Goal: Transaction & Acquisition: Purchase product/service

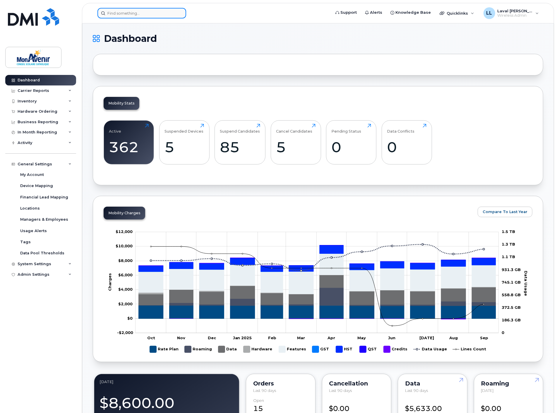
click at [128, 13] on input at bounding box center [142, 13] width 89 height 11
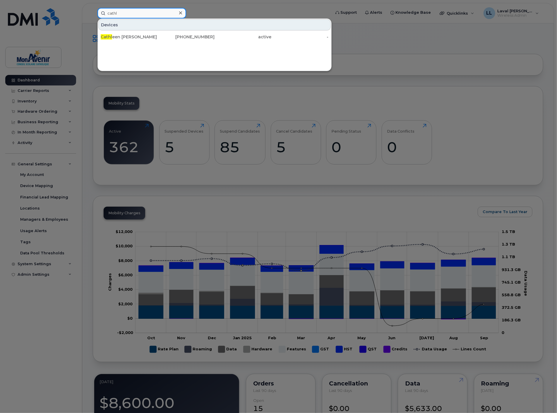
scroll to position [33, 0]
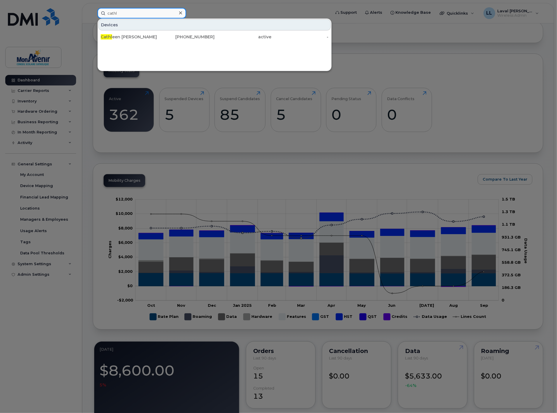
type input "cathl"
click at [28, 233] on div at bounding box center [278, 206] width 557 height 413
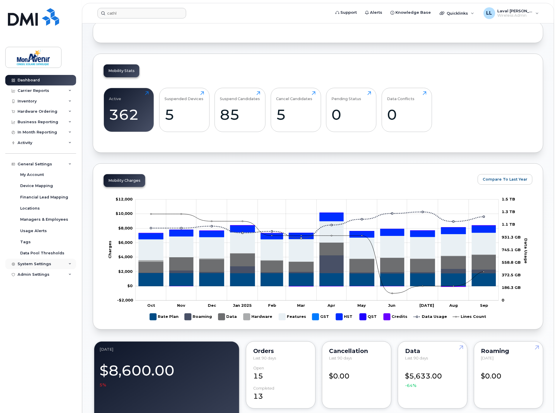
click at [30, 266] on div "System Settings" at bounding box center [35, 264] width 34 height 5
click at [33, 264] on div "System Settings" at bounding box center [35, 264] width 34 height 5
click at [33, 275] on div "Admin Settings" at bounding box center [34, 274] width 32 height 5
click at [33, 261] on div "System Settings" at bounding box center [40, 264] width 71 height 11
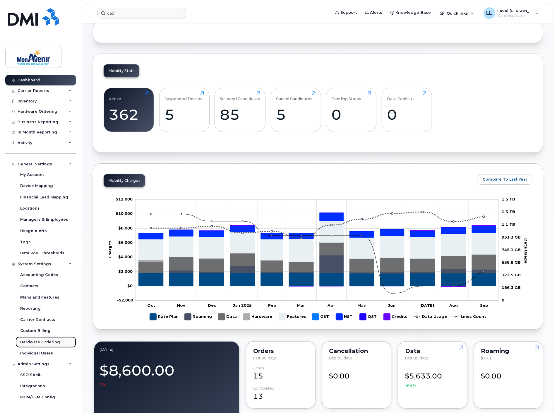
click at [38, 341] on div "Hardware Ordering" at bounding box center [40, 342] width 40 height 5
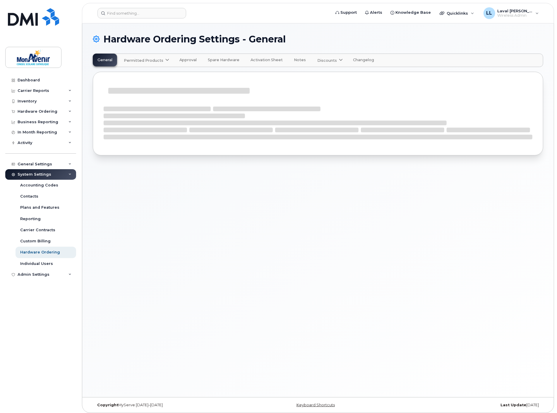
select select "admins"
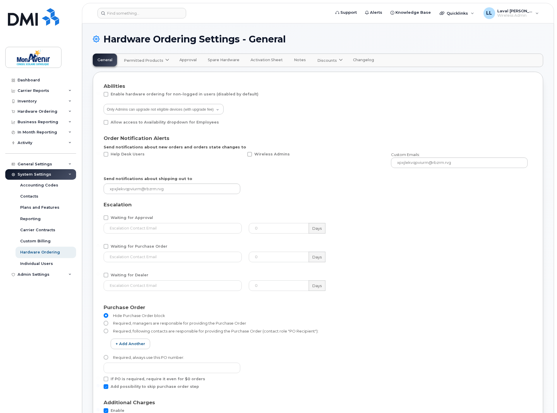
click at [147, 61] on span "Permitted Products" at bounding box center [144, 61] width 40 height 6
click at [160, 74] on span "available" at bounding box center [159, 74] width 20 height 7
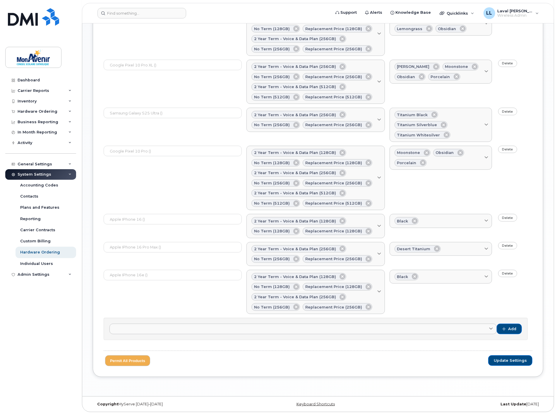
scroll to position [361, 0]
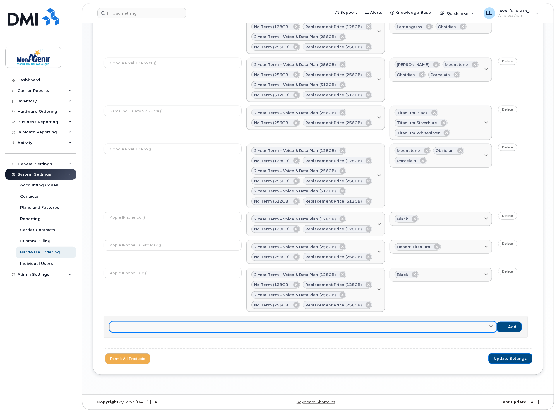
click at [190, 330] on link at bounding box center [303, 327] width 387 height 11
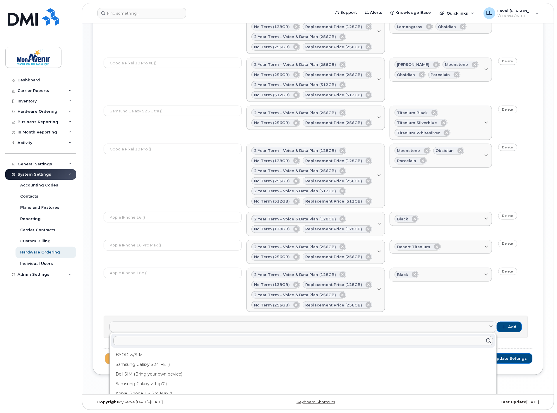
scroll to position [28, 0]
click at [167, 338] on input "text" at bounding box center [303, 340] width 380 height 9
type input "ip"
click at [57, 333] on div "Dashboard Carrier Reports Monthly Billing Data Pooling Average Costing Accounti…" at bounding box center [41, 239] width 72 height 329
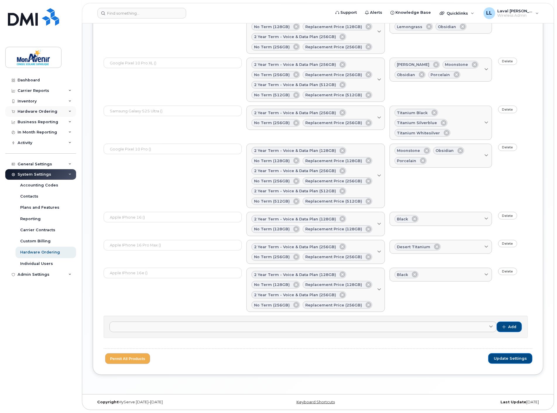
click at [29, 107] on div "Hardware Ordering" at bounding box center [40, 111] width 71 height 11
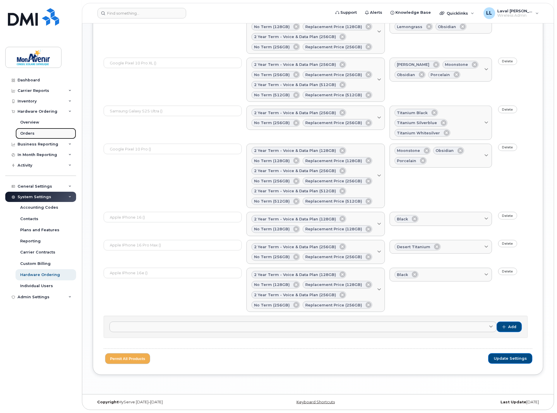
click at [28, 128] on link "Orders" at bounding box center [46, 133] width 61 height 11
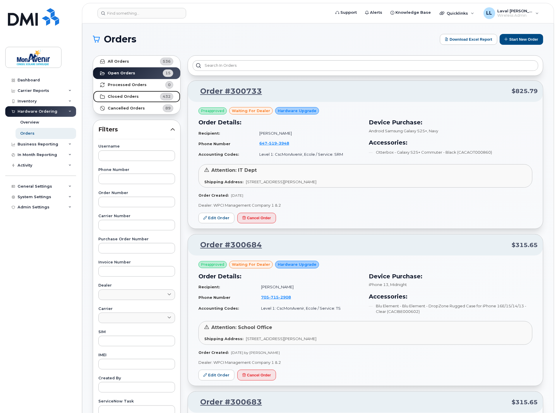
click at [122, 97] on strong "Closed Orders" at bounding box center [123, 96] width 31 height 5
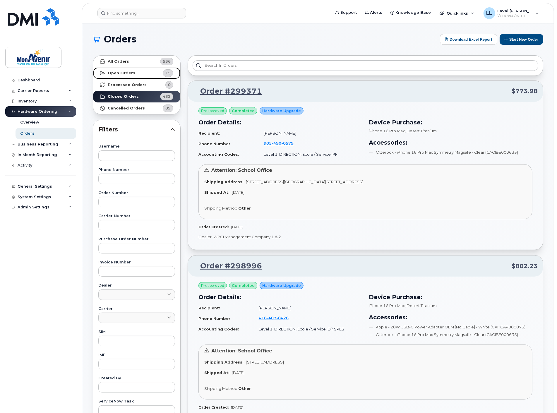
click at [114, 73] on strong "Open Orders" at bounding box center [122, 73] width 28 height 5
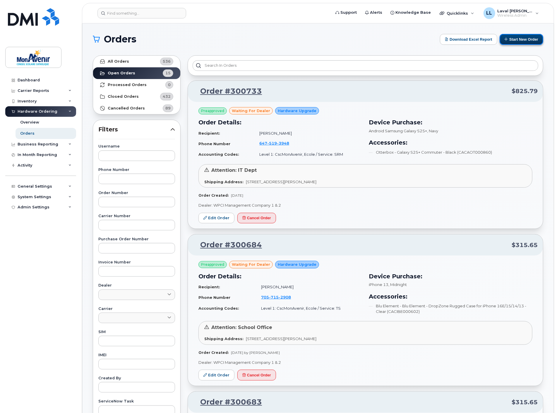
drag, startPoint x: 519, startPoint y: 42, endPoint x: 516, endPoint y: 42, distance: 3.2
click at [519, 41] on button "Start New Order" at bounding box center [522, 39] width 44 height 11
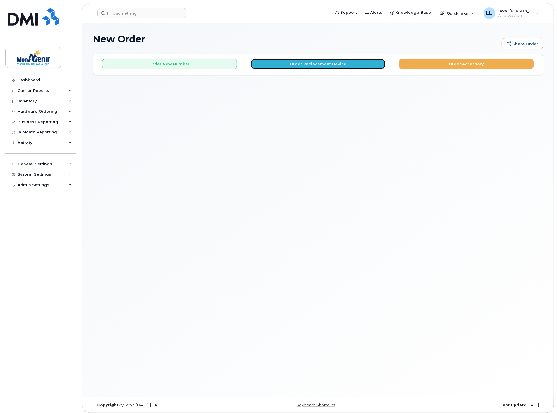
click at [283, 66] on button "Order Replacement Device" at bounding box center [318, 64] width 135 height 11
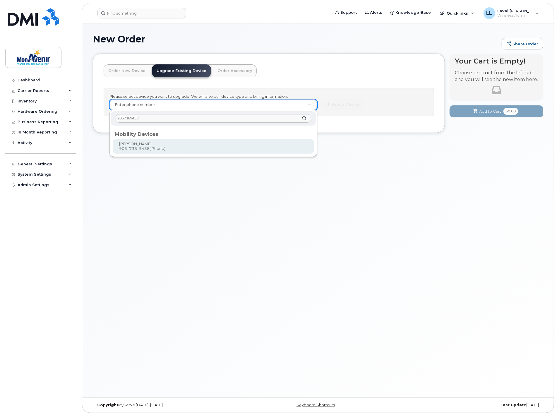
type input "9057369438"
type input "598803"
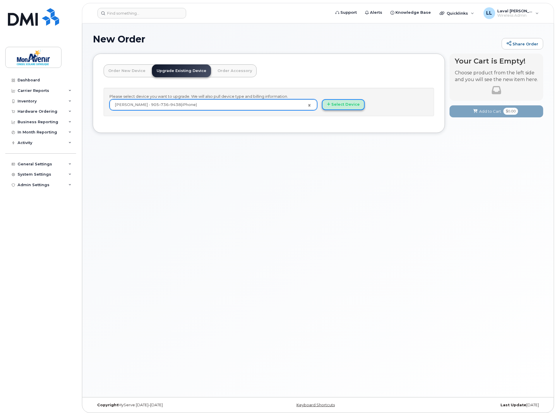
click at [348, 106] on button "Select Device" at bounding box center [343, 104] width 43 height 11
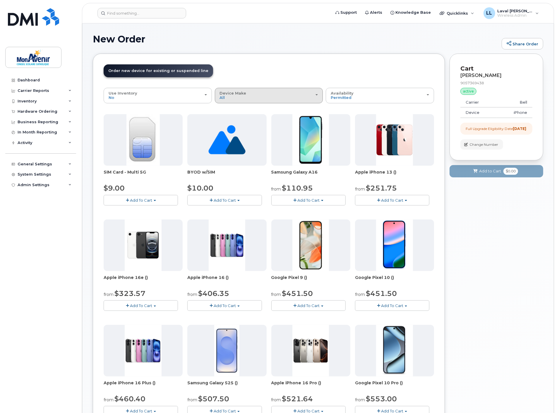
click at [247, 95] on div "Device Make All Android iPhone Unknown" at bounding box center [269, 95] width 98 height 9
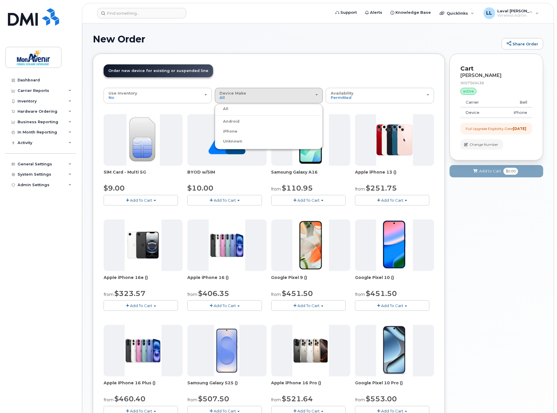
click at [226, 128] on label "iPhone" at bounding box center [226, 131] width 21 height 7
click at [0, 0] on input "iPhone" at bounding box center [0, 0] width 0 height 0
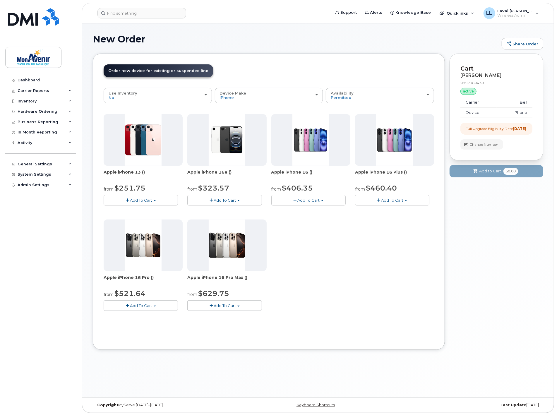
click at [148, 201] on span "Add To Cart" at bounding box center [141, 200] width 22 height 5
click at [195, 210] on link "$251.75 - 2 year term - voice & data plan (128GB)" at bounding box center [158, 211] width 107 height 7
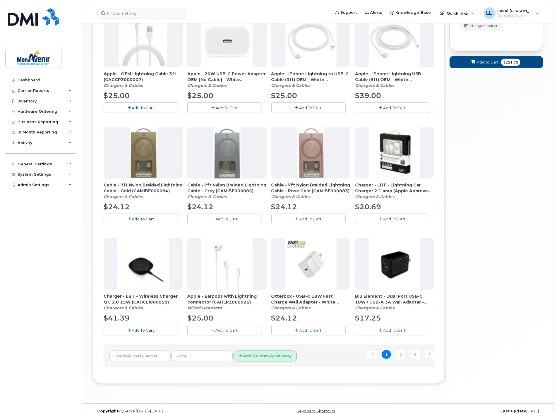
scroll to position [237, 0]
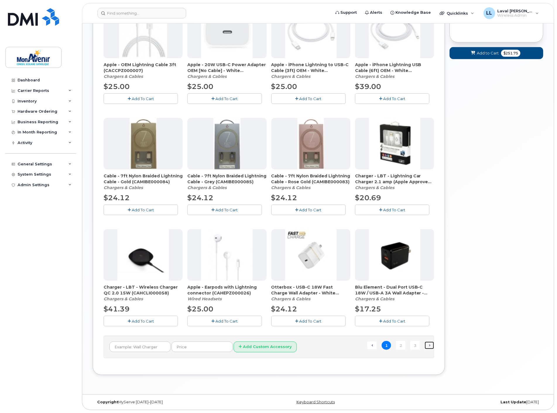
click at [429, 346] on link "Next →" at bounding box center [429, 346] width 9 height 8
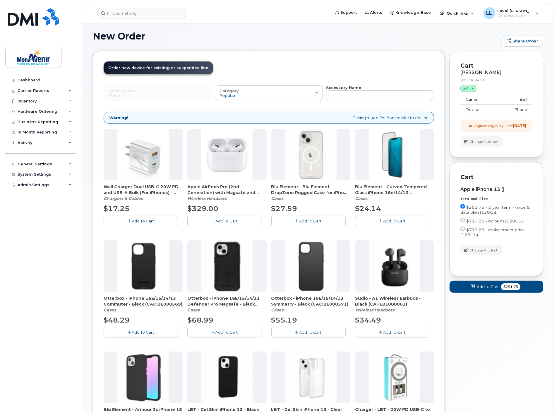
click at [314, 220] on span "Add To Cart" at bounding box center [311, 221] width 22 height 5
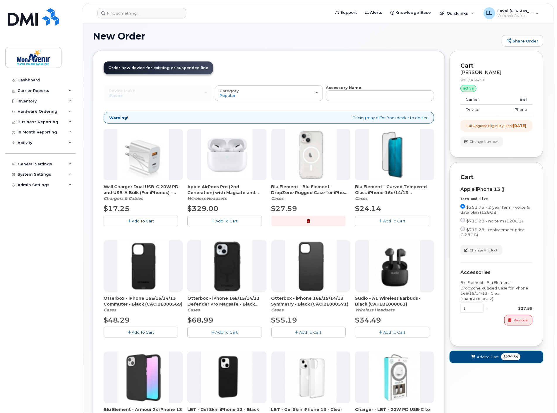
click at [504, 360] on span "$279.34" at bounding box center [510, 356] width 19 height 7
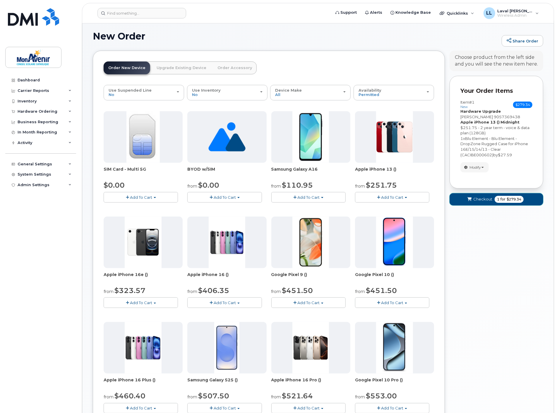
click at [512, 199] on span "$279.34" at bounding box center [514, 199] width 15 height 5
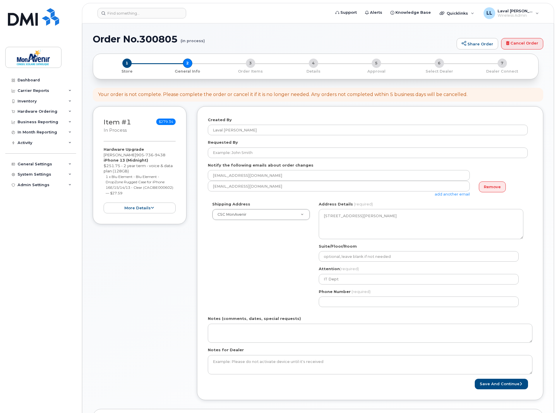
select select
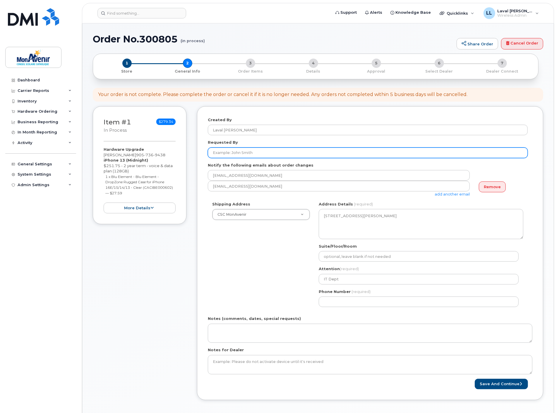
click at [246, 153] on input "Requested By" at bounding box center [368, 153] width 320 height 11
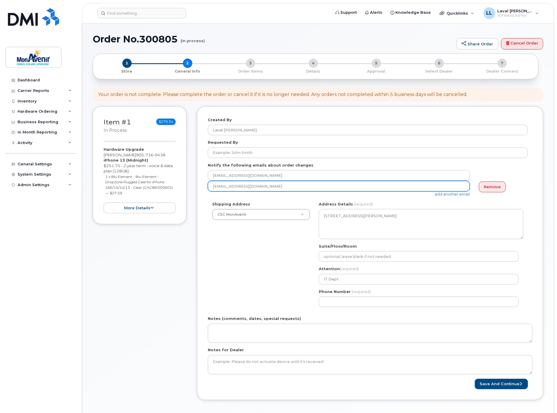
click at [237, 187] on input "llaiyoonhin@cscmonavenir.ca" at bounding box center [339, 186] width 262 height 11
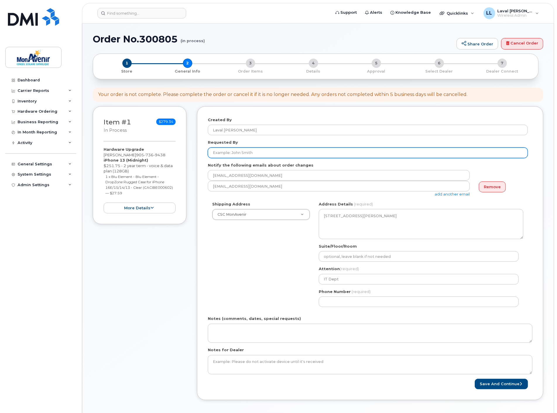
click at [232, 150] on input "Requested By" at bounding box center [368, 153] width 320 height 11
type input "Marie-France Crête"
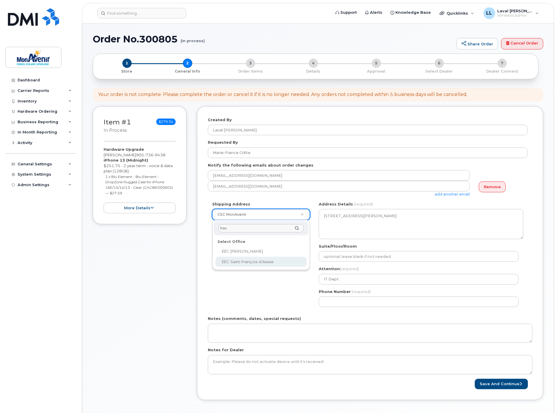
type input "fran"
select select
type textarea "58 Empress Ave WELLAND ON L3B 1K9 CANADA Welland Ontario L3B 1K9"
type input "School Office"
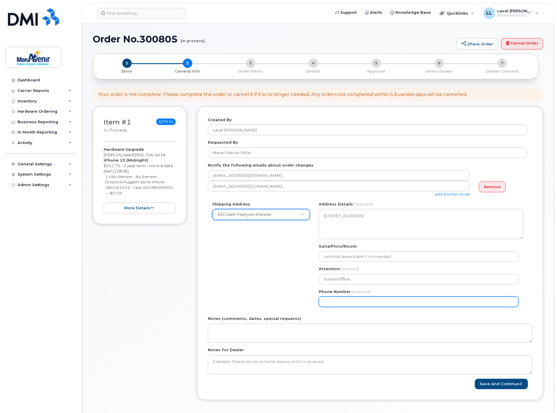
click at [338, 300] on input "Phone Number" at bounding box center [419, 302] width 200 height 11
select select
type input "905736943"
select select
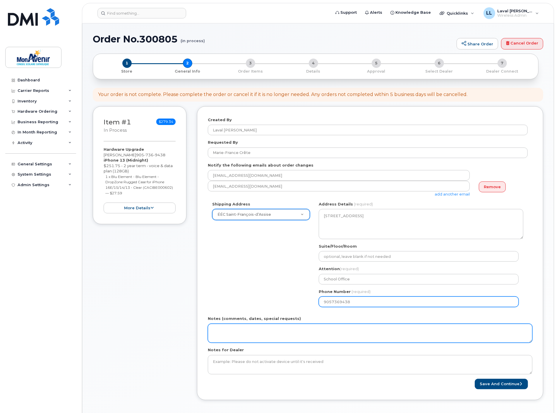
type input "9057369438"
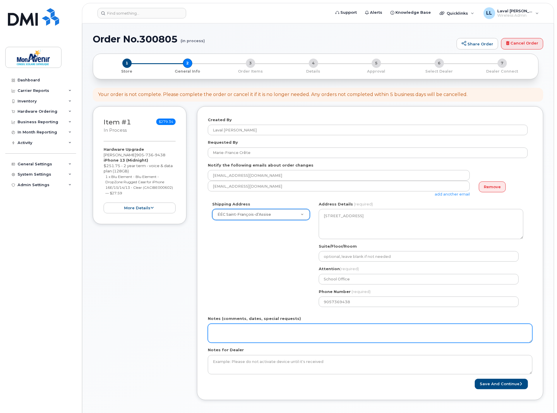
click at [257, 335] on textarea "Notes (comments, dates, special requests)" at bounding box center [370, 333] width 325 height 19
type textarea "Ship to user's attention"
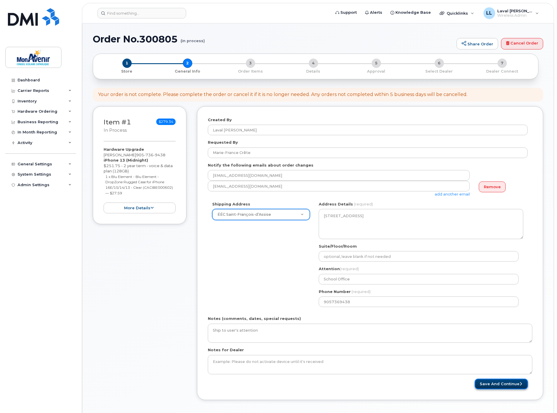
click at [492, 384] on button "Save and Continue" at bounding box center [501, 384] width 53 height 11
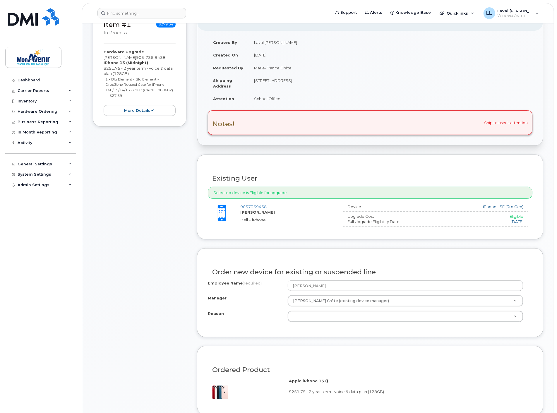
scroll to position [130, 0]
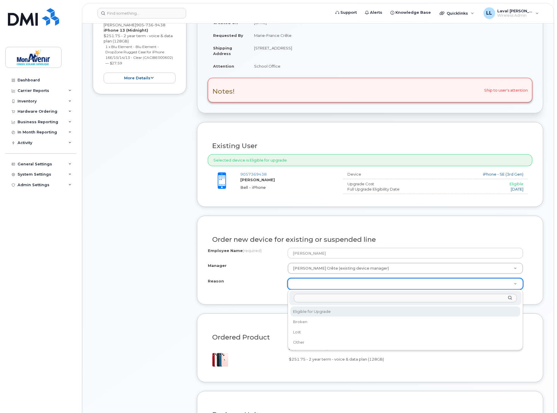
select select "eligible_for_upgrade"
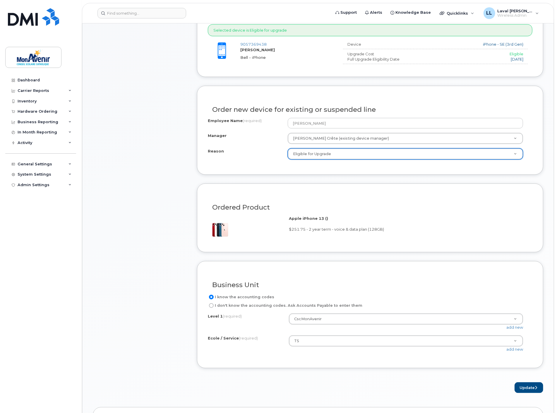
scroll to position [325, 0]
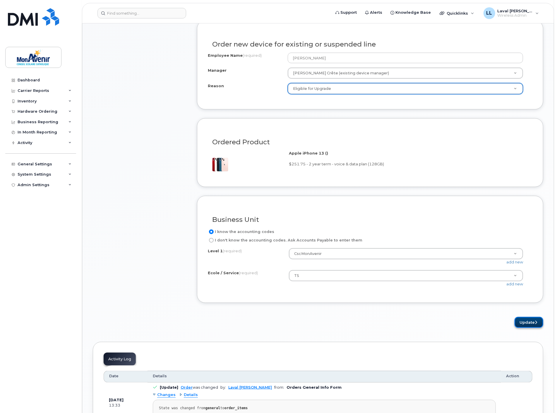
drag, startPoint x: 529, startPoint y: 320, endPoint x: 520, endPoint y: 321, distance: 9.4
click at [529, 321] on button "Update" at bounding box center [529, 322] width 29 height 11
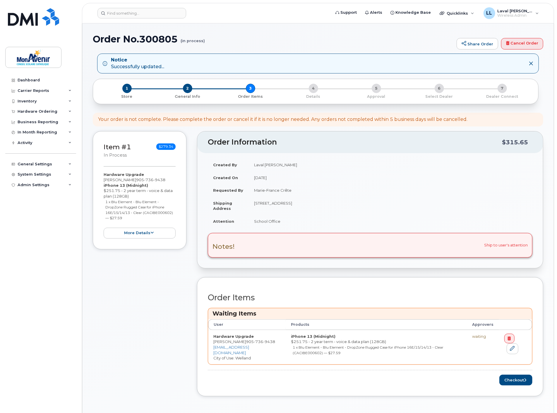
scroll to position [33, 0]
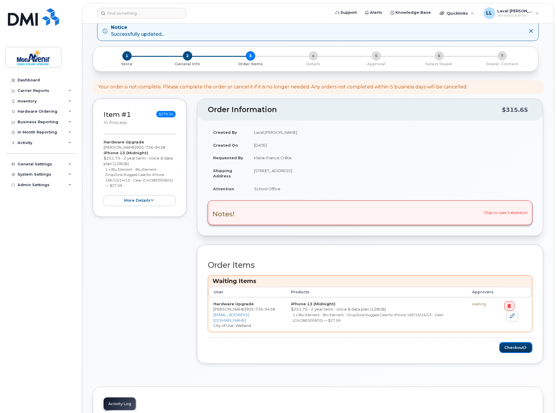
click at [517, 347] on button "Checkout" at bounding box center [516, 347] width 33 height 11
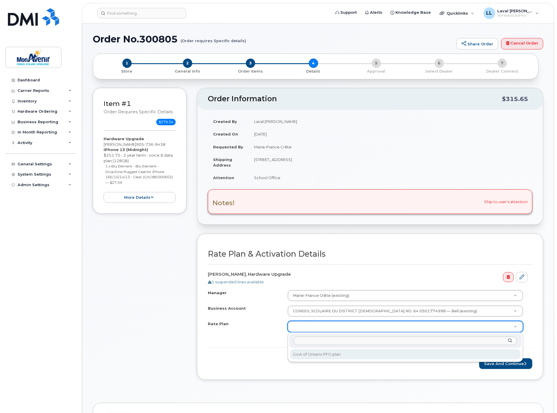
select select "Govt of Ontario PFO plan"
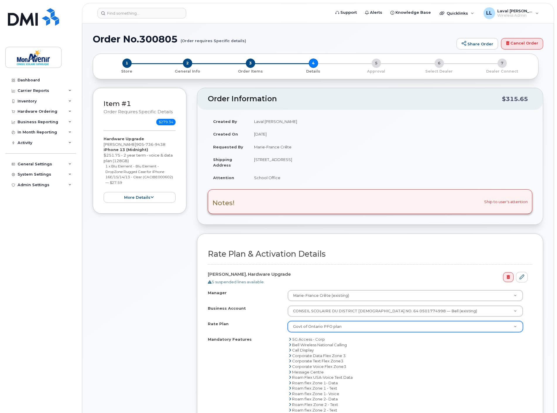
click at [240, 366] on div "Mandatory Features 5G Access - Corp Bell Wireless National Calling Call Display…" at bounding box center [370, 396] width 325 height 119
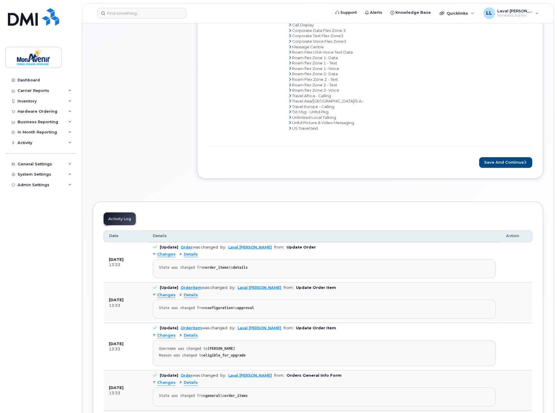
scroll to position [293, 0]
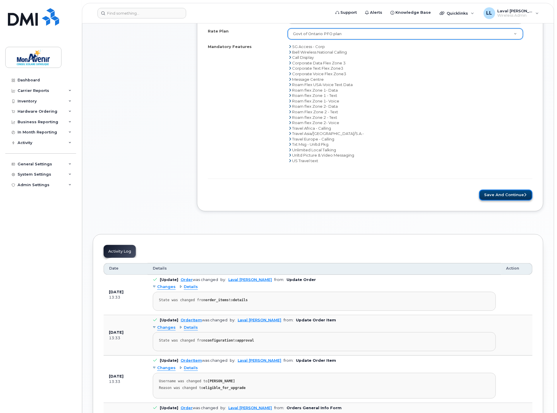
click at [514, 197] on button "Save and Continue" at bounding box center [505, 195] width 53 height 11
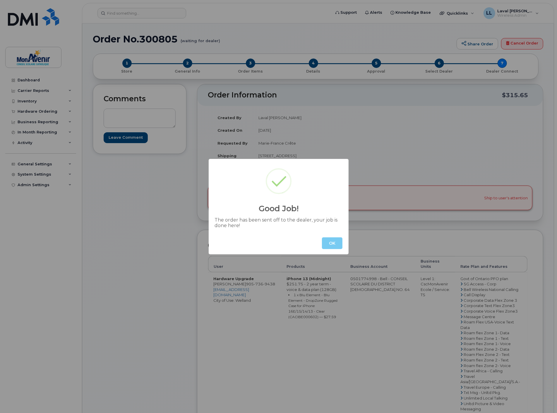
click at [334, 245] on button "OK" at bounding box center [332, 243] width 20 height 12
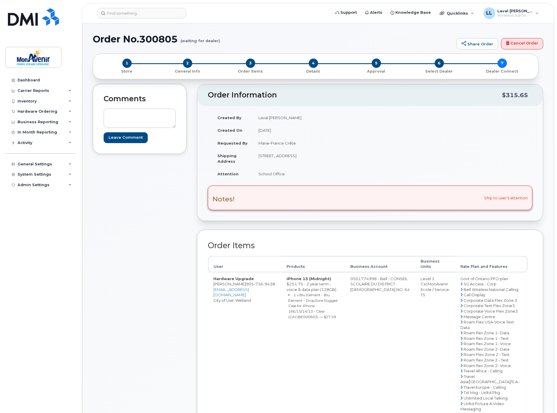
click at [145, 223] on div "Comments Leave Comment" at bounding box center [140, 287] width 94 height 406
click at [133, 15] on input at bounding box center [142, 13] width 89 height 11
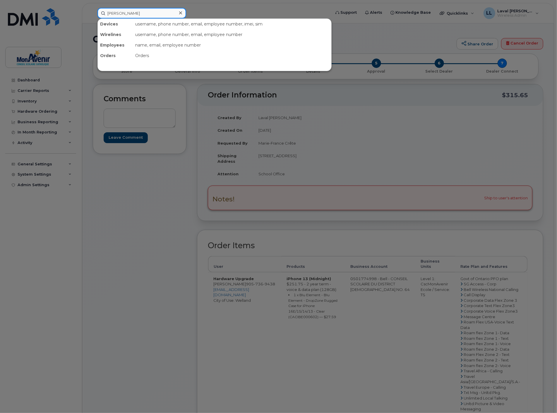
type input "[PERSON_NAME]"
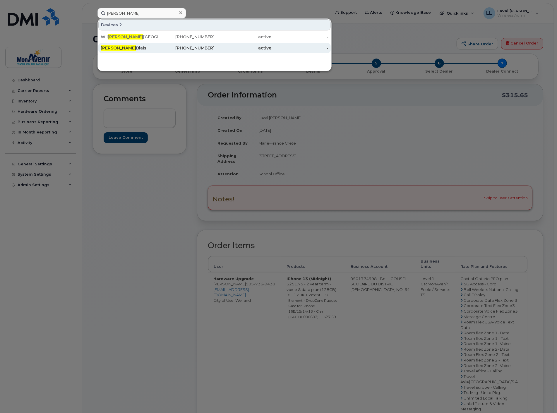
click at [121, 48] on div "[PERSON_NAME]" at bounding box center [129, 48] width 57 height 6
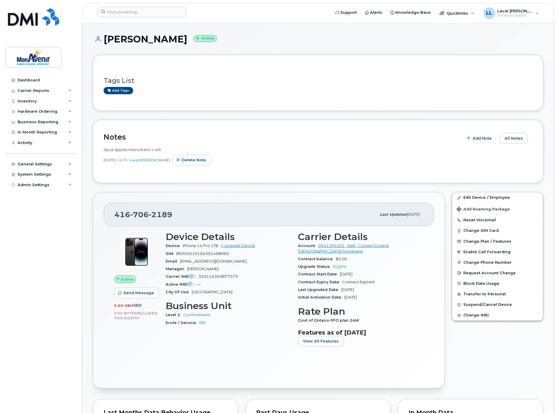
click at [45, 255] on div "Dashboard Carrier Reports Monthly Billing Data Pooling Average Costing Accounti…" at bounding box center [41, 239] width 72 height 329
click at [148, 12] on input at bounding box center [142, 12] width 89 height 11
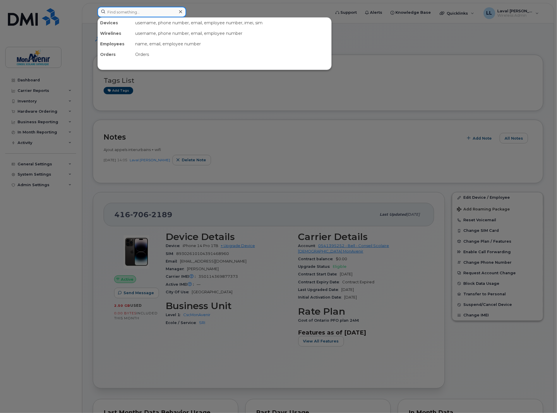
type input "s"
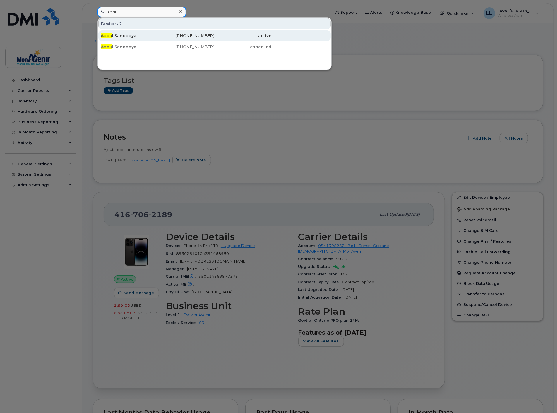
type input "abdu"
click at [138, 37] on div "Abdu l Sandooya" at bounding box center [129, 36] width 57 height 6
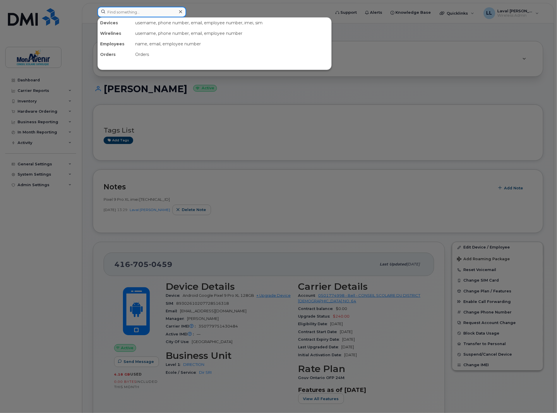
click at [120, 11] on input at bounding box center [142, 12] width 89 height 11
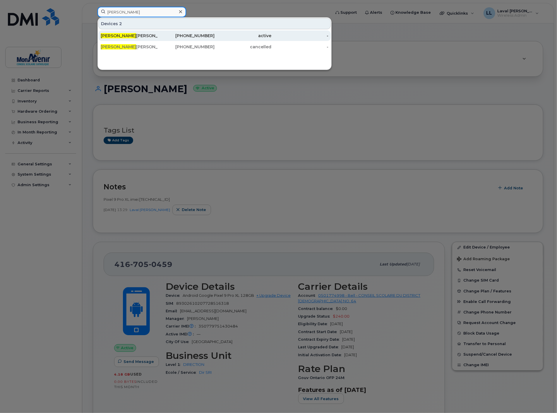
type input "[PERSON_NAME]"
click at [125, 34] on div "[PERSON_NAME]" at bounding box center [129, 36] width 57 height 6
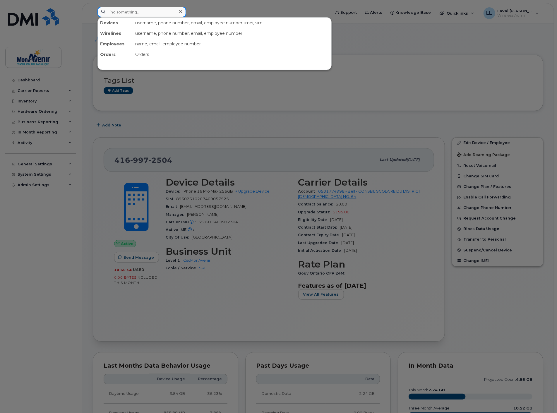
click at [132, 15] on input at bounding box center [142, 12] width 89 height 11
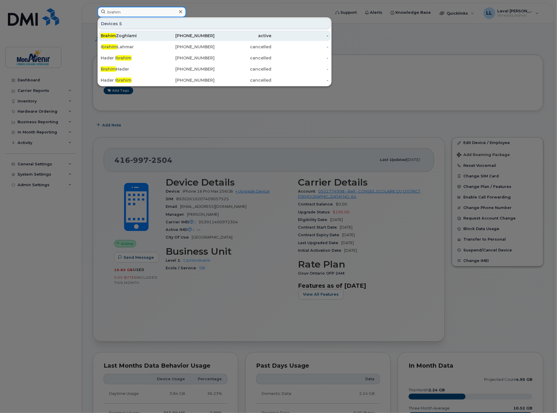
type input "brahim"
click at [133, 35] on div "[PERSON_NAME]" at bounding box center [129, 36] width 57 height 6
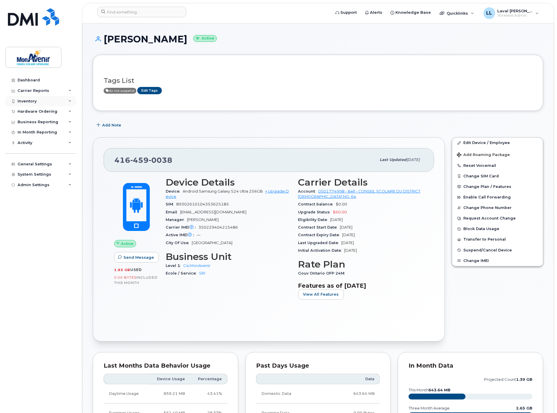
click at [53, 102] on div "Inventory" at bounding box center [40, 101] width 71 height 11
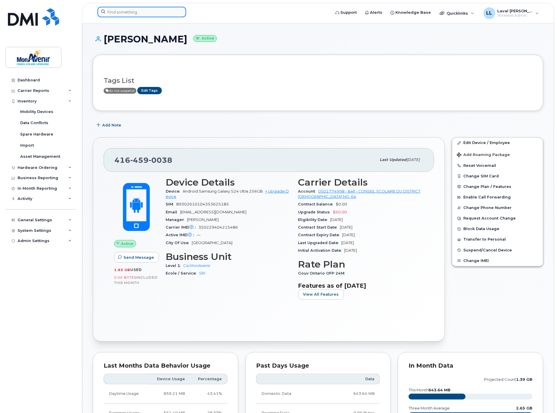
click at [130, 12] on input at bounding box center [142, 12] width 89 height 11
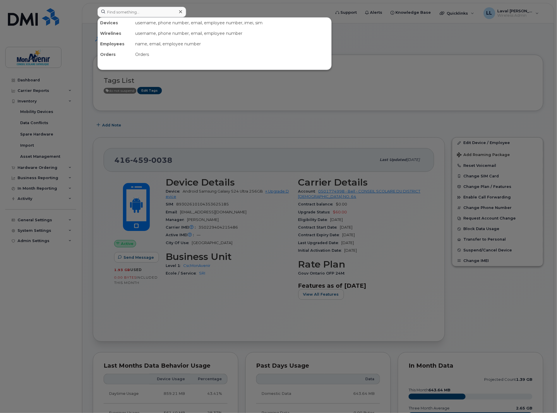
click at [176, 11] on div at bounding box center [180, 12] width 8 height 8
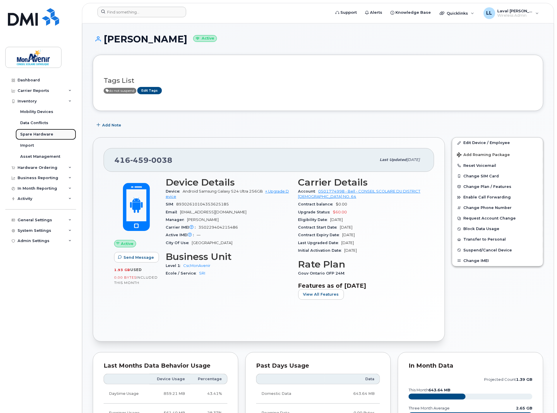
click at [36, 134] on div "Spare Hardware" at bounding box center [36, 134] width 33 height 5
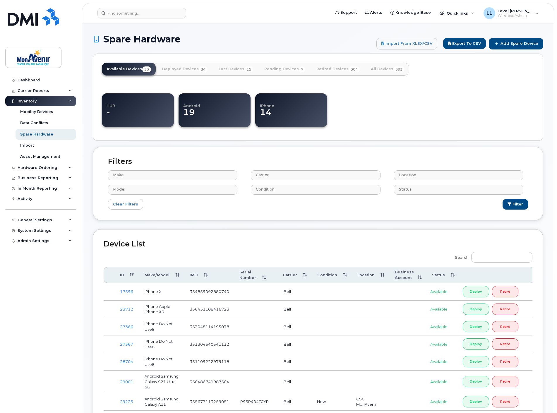
select select
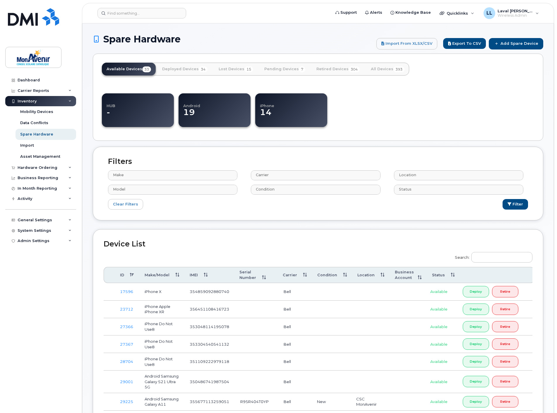
select select
click at [520, 44] on link "Add Spare Device" at bounding box center [516, 43] width 54 height 11
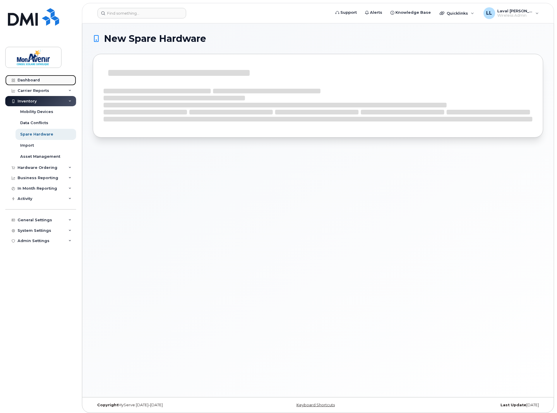
click at [29, 80] on div "Dashboard" at bounding box center [29, 80] width 22 height 5
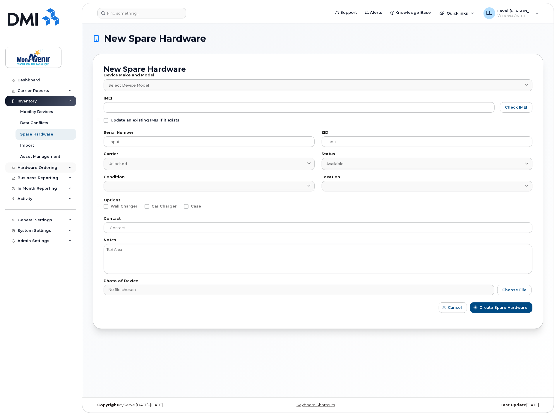
click at [37, 168] on div "Hardware Ordering" at bounding box center [38, 167] width 40 height 5
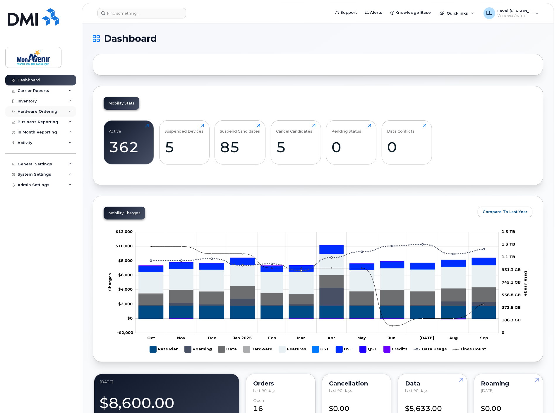
click at [39, 112] on div "Hardware Ordering" at bounding box center [38, 111] width 40 height 5
click at [29, 132] on div "Orders" at bounding box center [27, 133] width 14 height 5
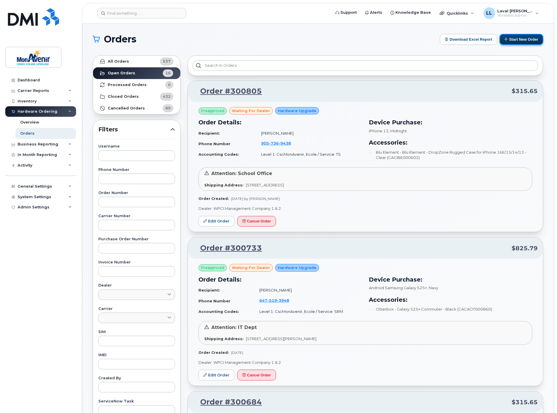
click at [516, 38] on button "Start New Order" at bounding box center [522, 39] width 44 height 11
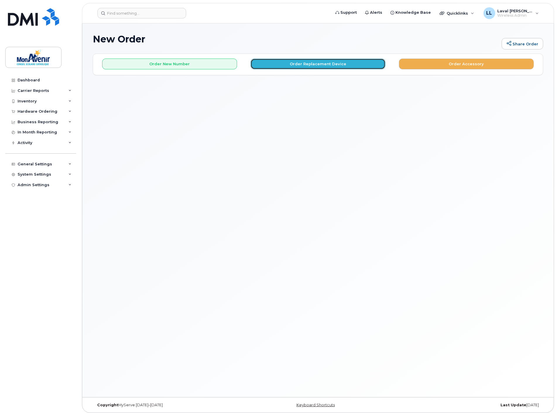
click at [300, 66] on button "Order Replacement Device" at bounding box center [318, 64] width 135 height 11
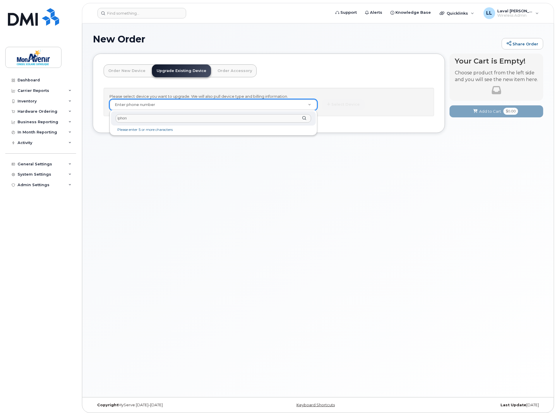
type input "iphone"
drag, startPoint x: 170, startPoint y: 105, endPoint x: 101, endPoint y: 103, distance: 69.4
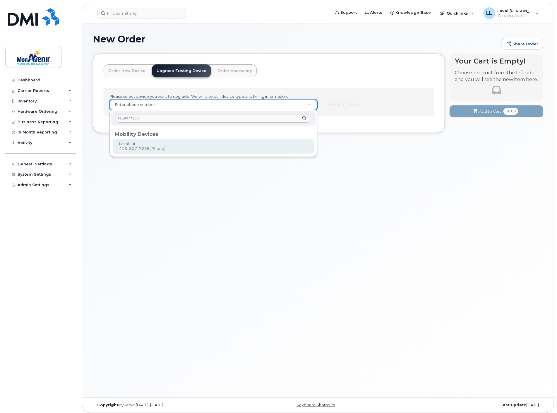
type input "4168077238"
type input "319035"
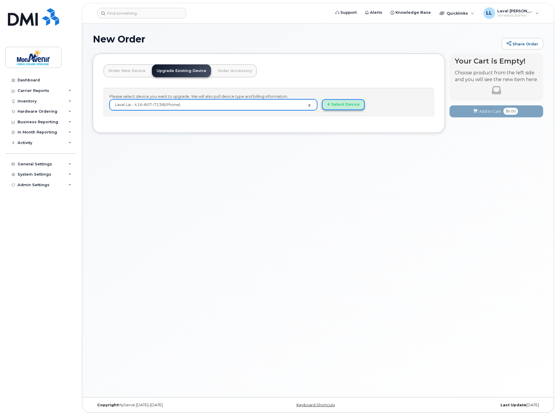
click at [344, 105] on button "Select Device" at bounding box center [343, 104] width 43 height 11
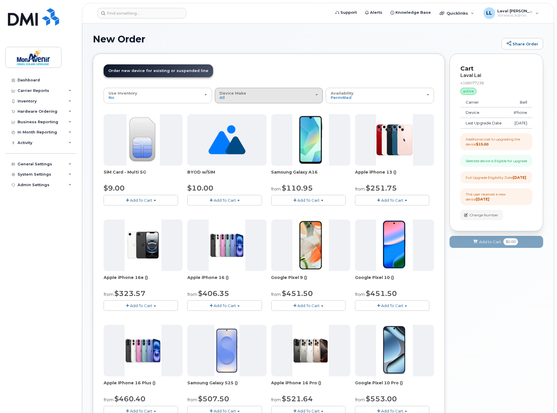
click at [261, 100] on div "Device Make All Android iPhone Unknown" at bounding box center [269, 95] width 98 height 9
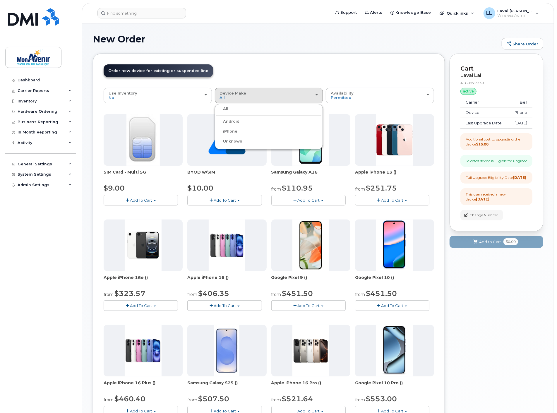
click at [235, 130] on label "iPhone" at bounding box center [226, 131] width 21 height 7
click at [0, 0] on input "iPhone" at bounding box center [0, 0] width 0 height 0
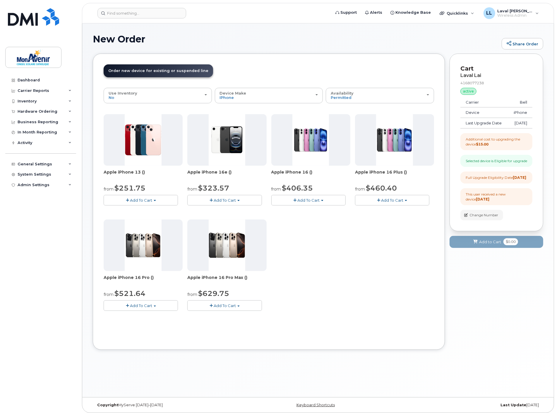
click at [228, 202] on span "Add To Cart" at bounding box center [225, 200] width 22 height 5
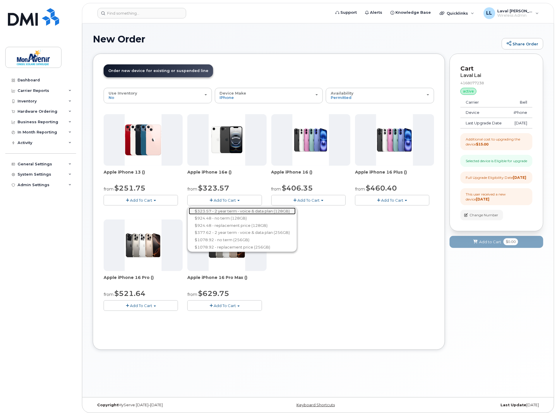
click at [231, 212] on link "$323.57 - 2 year term - voice & data plan (128GB)" at bounding box center [242, 211] width 107 height 7
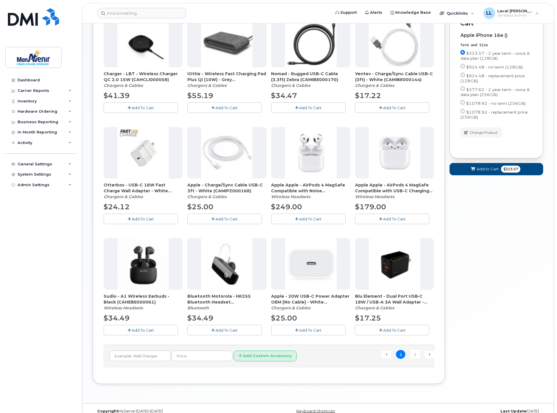
scroll to position [237, 0]
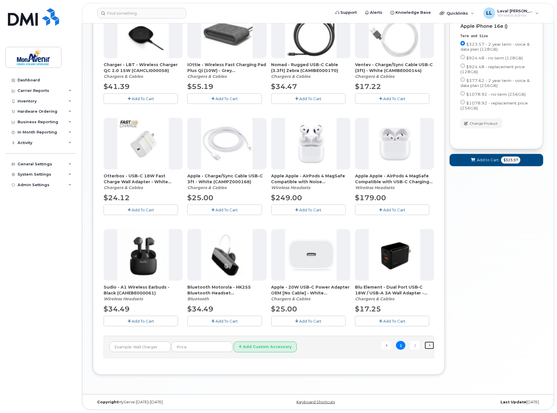
click at [431, 346] on link "Next →" at bounding box center [429, 346] width 9 height 8
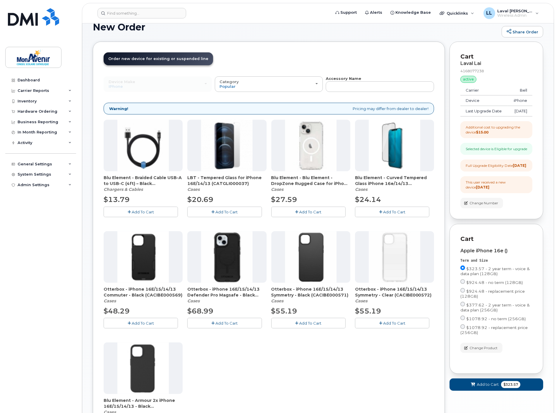
scroll to position [0, 0]
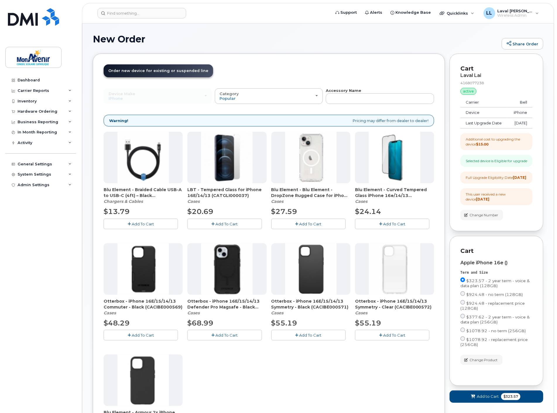
click at [284, 56] on div "Order New Device Upgrade Existing Device Order Accessory Order new device and n…" at bounding box center [269, 277] width 352 height 447
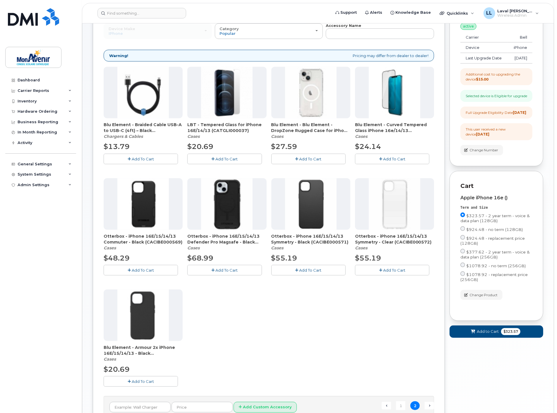
scroll to position [125, 0]
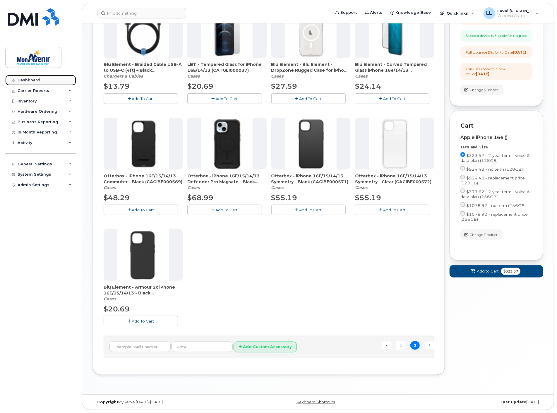
click at [27, 80] on div "Dashboard" at bounding box center [29, 80] width 22 height 5
